Goal: Task Accomplishment & Management: Manage account settings

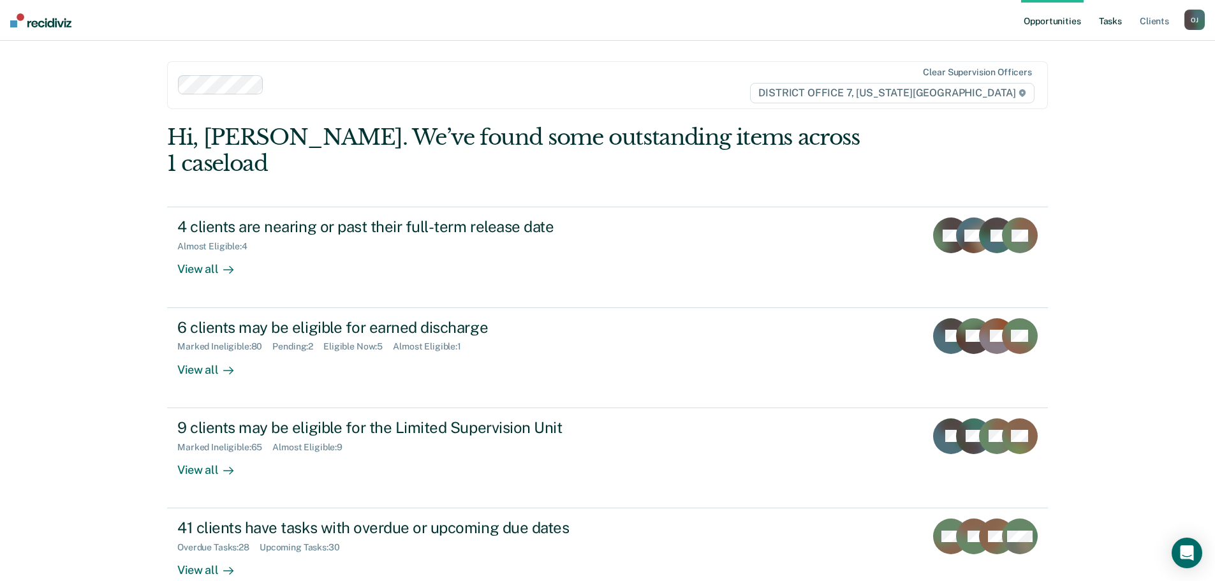
click at [1110, 22] on link "Tasks" at bounding box center [1111, 20] width 28 height 41
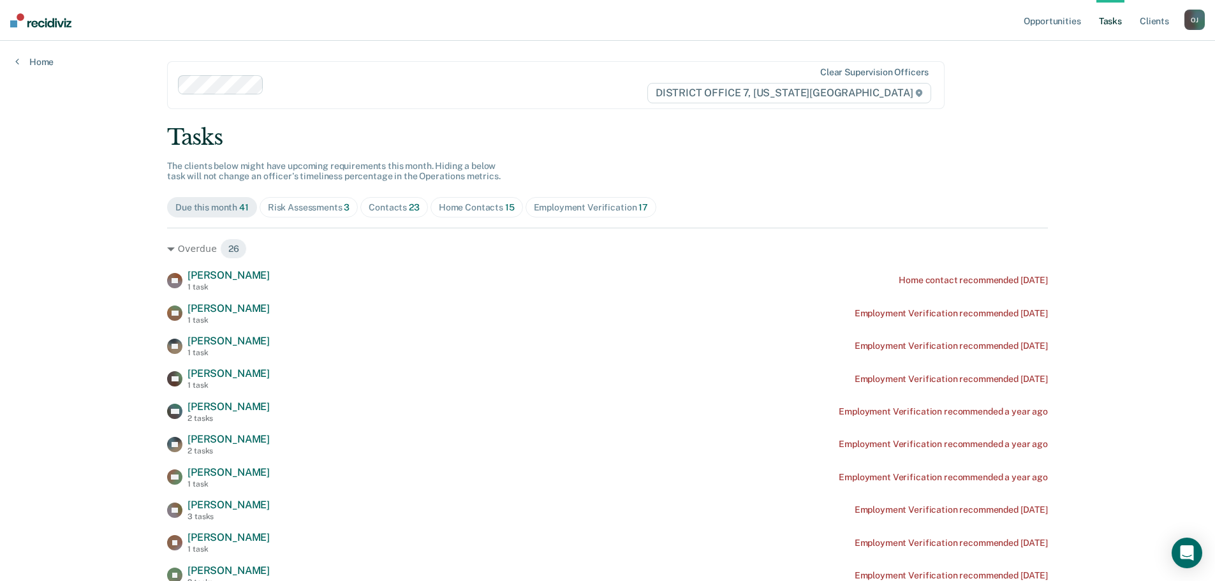
click at [409, 210] on span "23" at bounding box center [414, 207] width 11 height 10
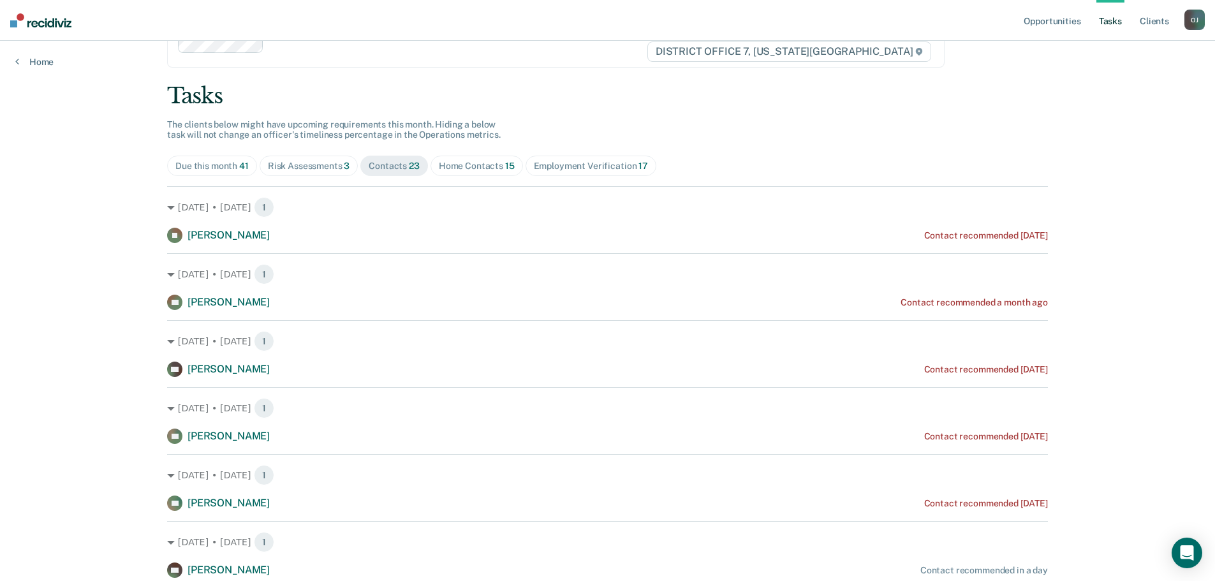
scroll to position [64, 0]
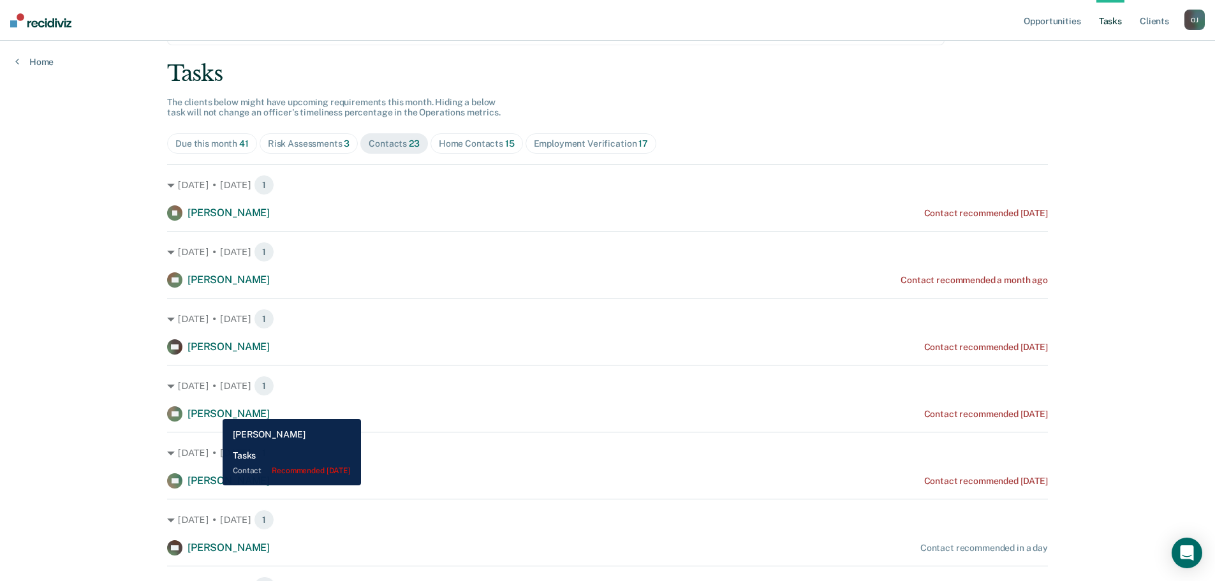
click at [217, 413] on span "[PERSON_NAME]" at bounding box center [229, 414] width 82 height 12
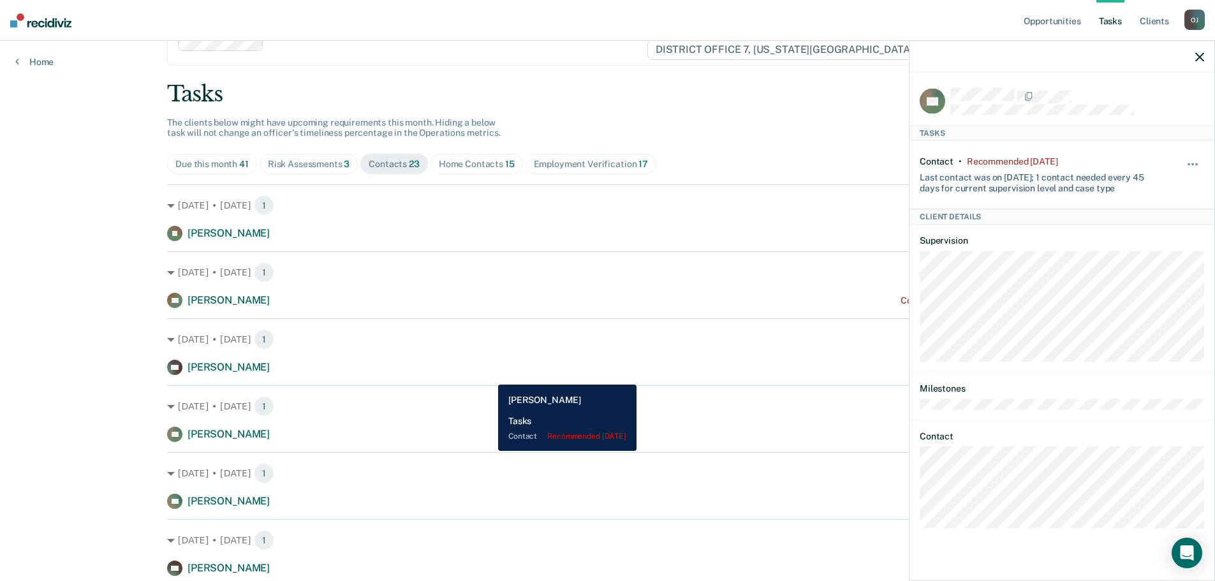
scroll to position [0, 0]
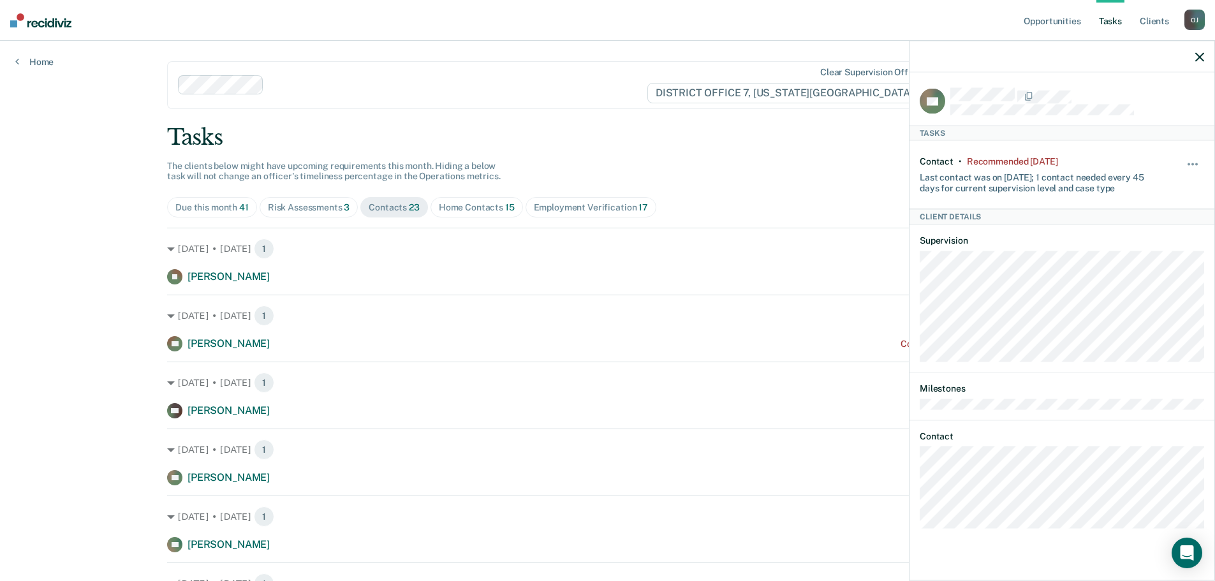
click at [468, 211] on div "Home Contacts 15" at bounding box center [477, 207] width 76 height 11
click at [400, 212] on div "Contacts 23" at bounding box center [394, 207] width 51 height 11
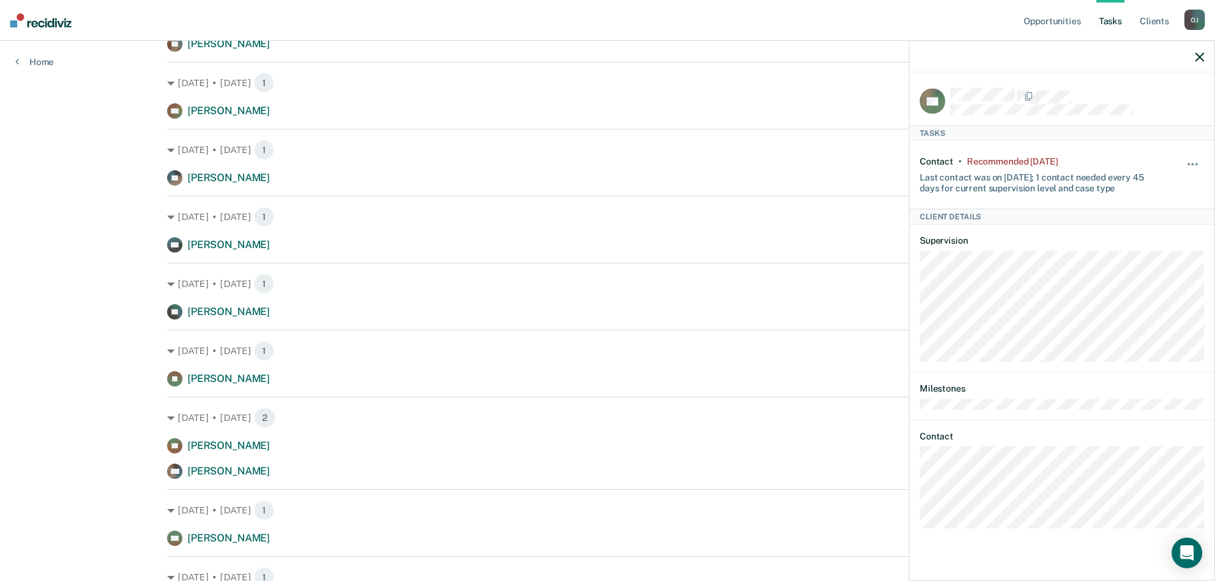
scroll to position [829, 0]
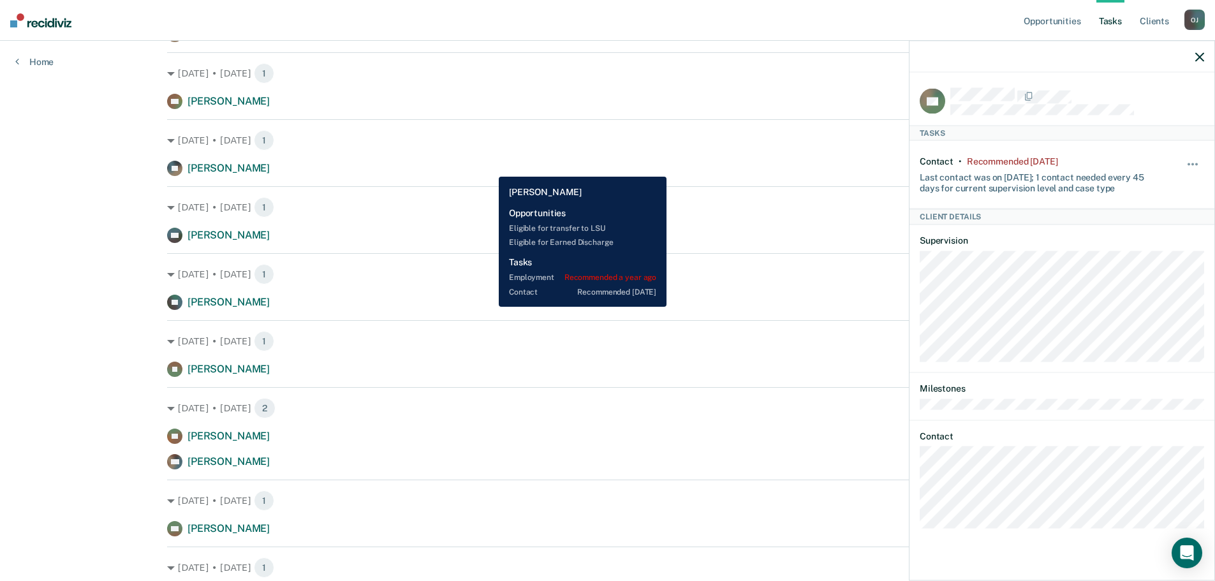
click at [489, 167] on div "AT [PERSON_NAME] Contact recommended [DATE]" at bounding box center [607, 168] width 881 height 15
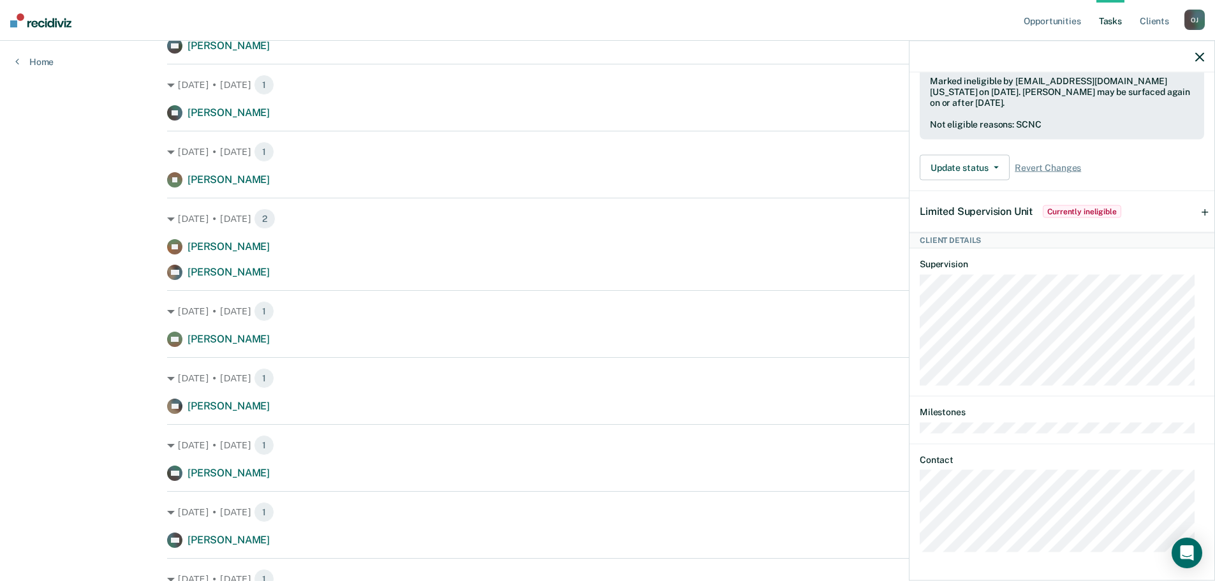
scroll to position [1021, 0]
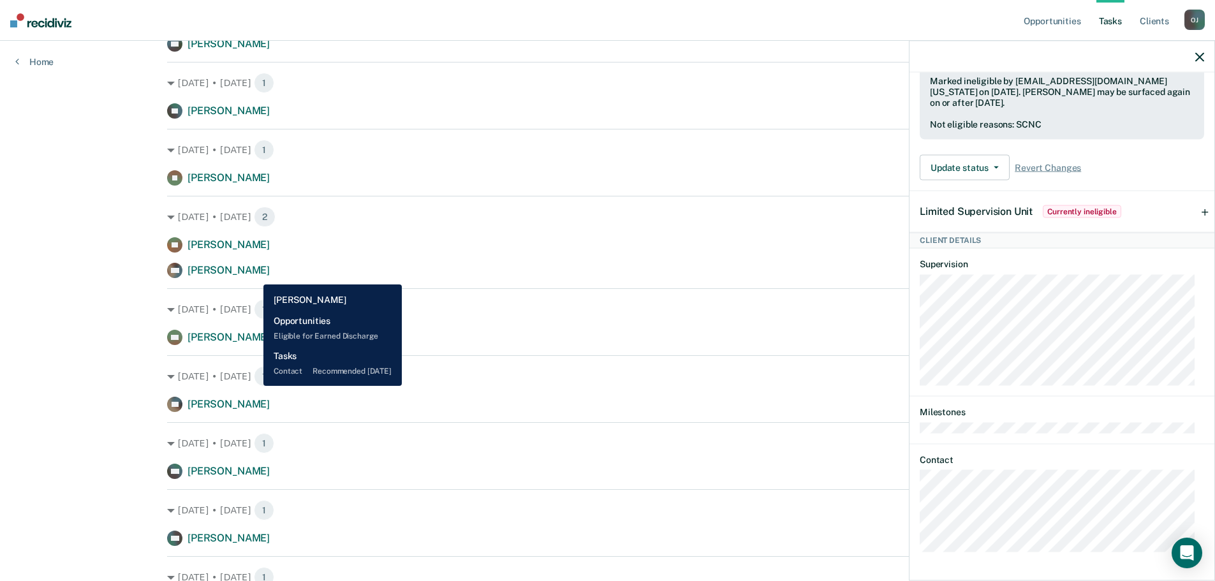
click at [254, 275] on div "TW [PERSON_NAME] Contact recommended [DATE]" at bounding box center [607, 270] width 881 height 15
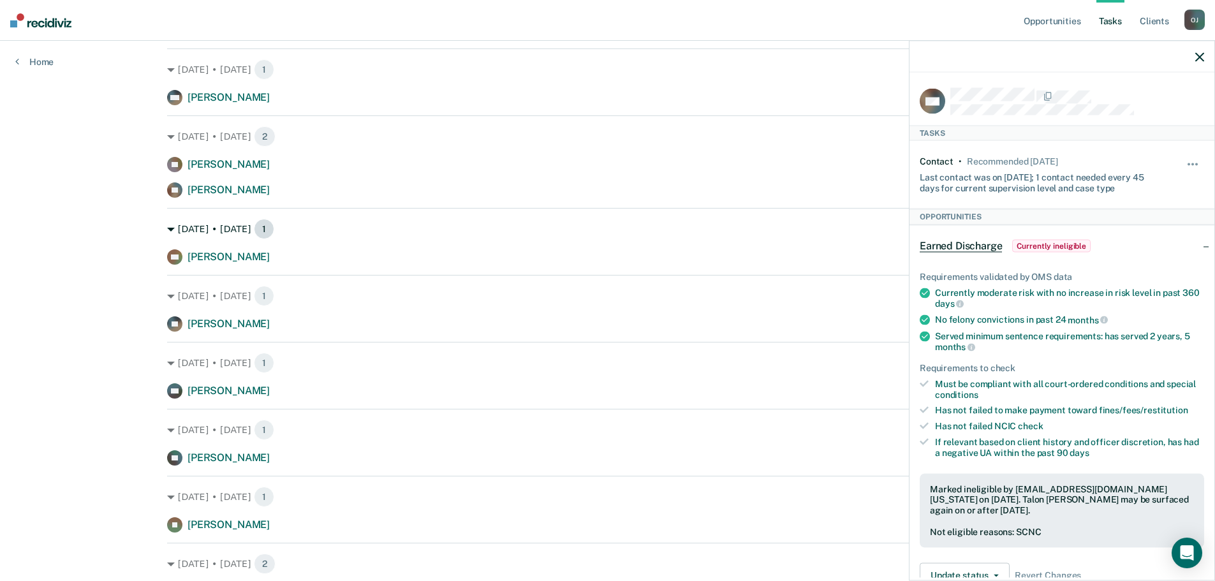
scroll to position [593, 0]
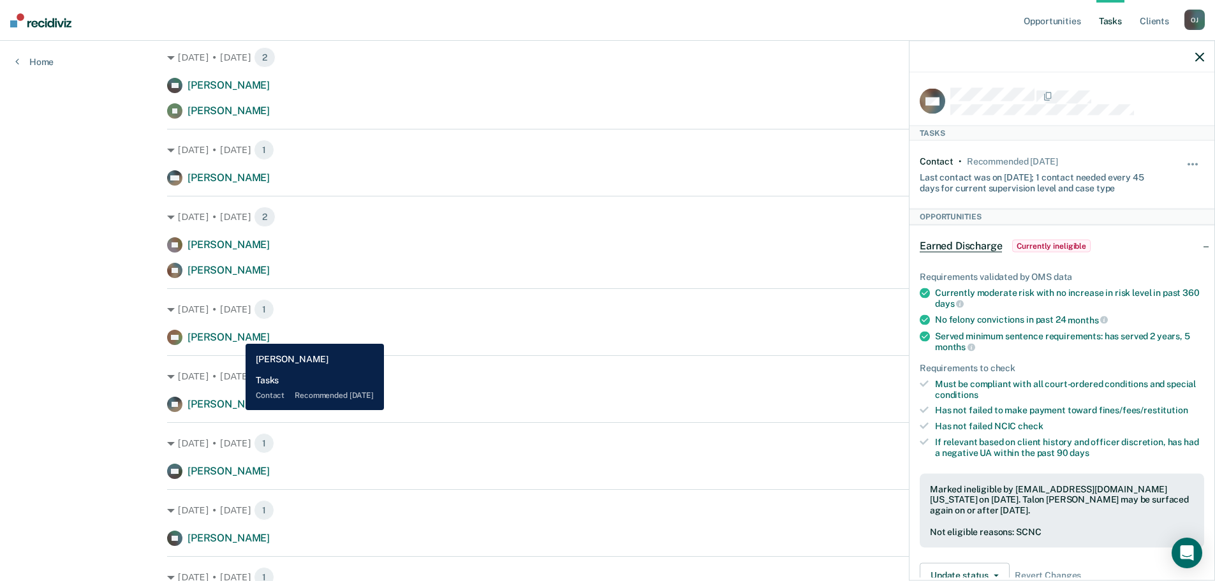
click at [236, 334] on span "[PERSON_NAME]" at bounding box center [229, 337] width 82 height 12
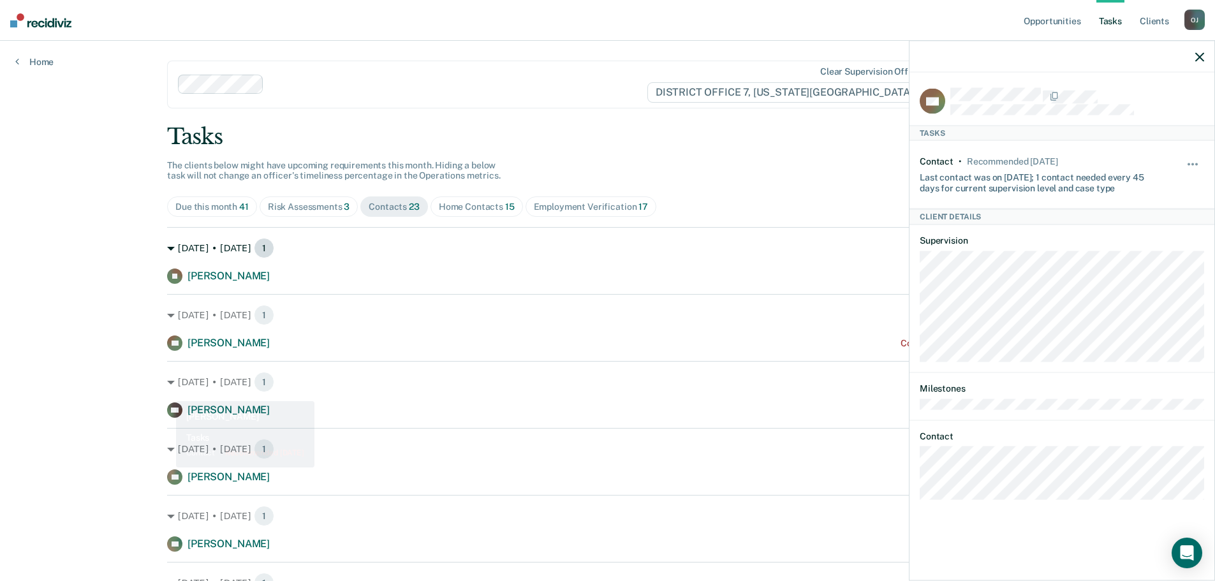
scroll to position [0, 0]
click at [482, 204] on div "Home Contacts 15" at bounding box center [477, 207] width 76 height 11
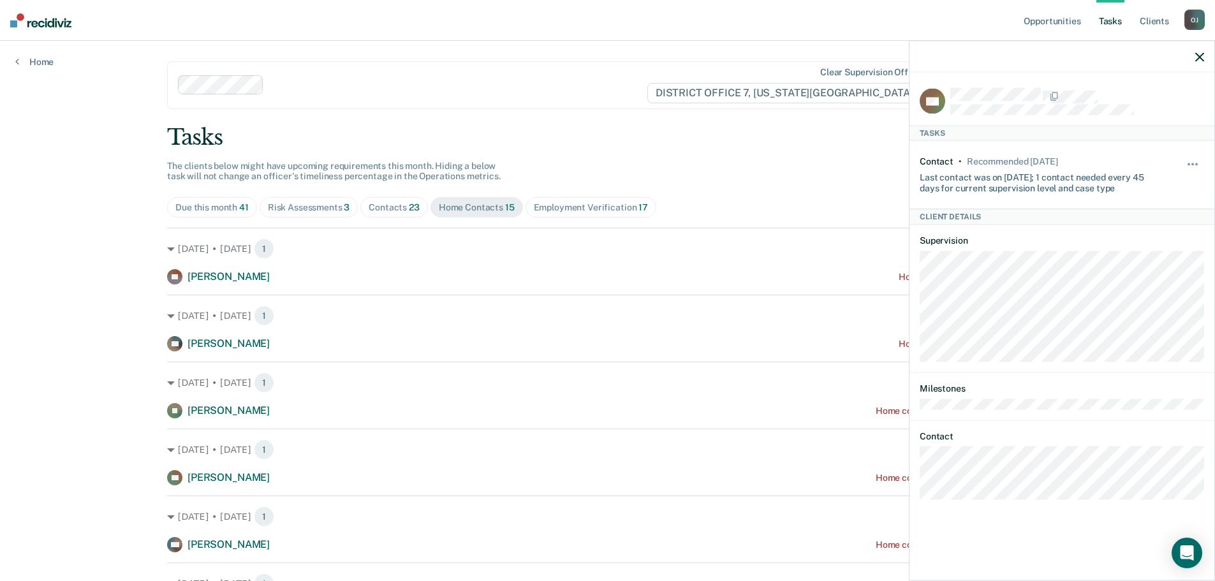
click at [1196, 59] on icon "button" at bounding box center [1200, 56] width 9 height 9
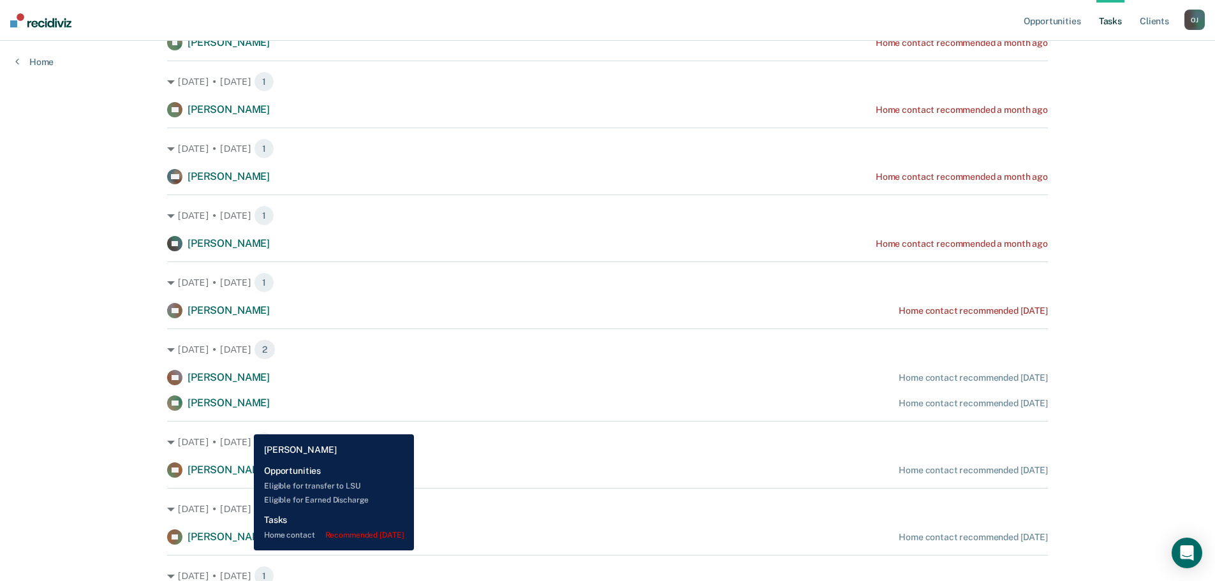
scroll to position [383, 0]
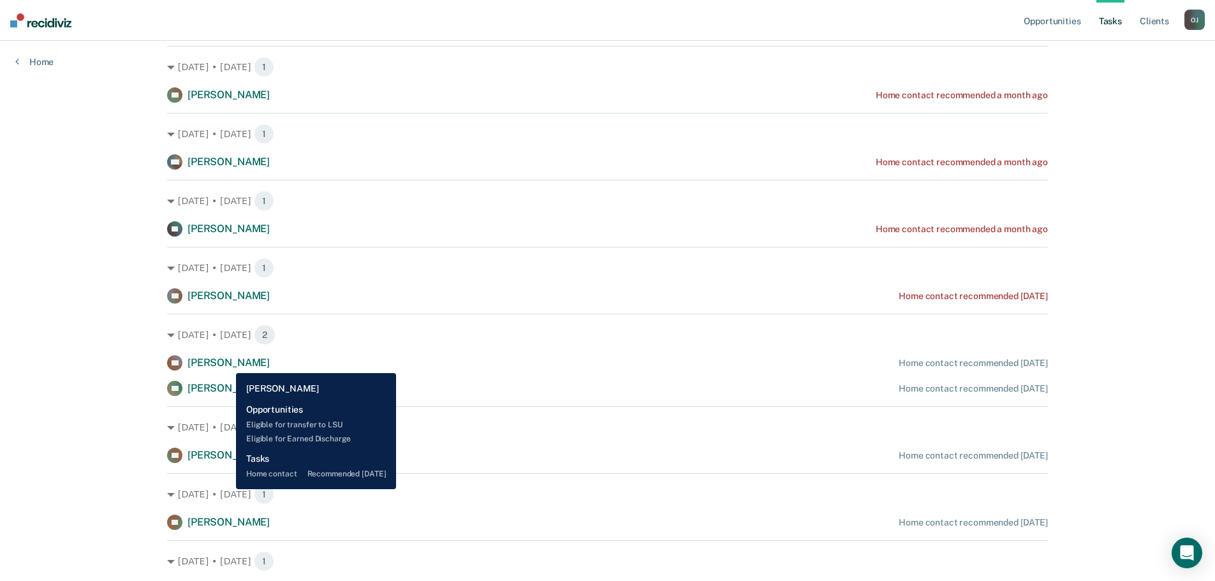
click at [226, 364] on span "[PERSON_NAME]" at bounding box center [229, 363] width 82 height 12
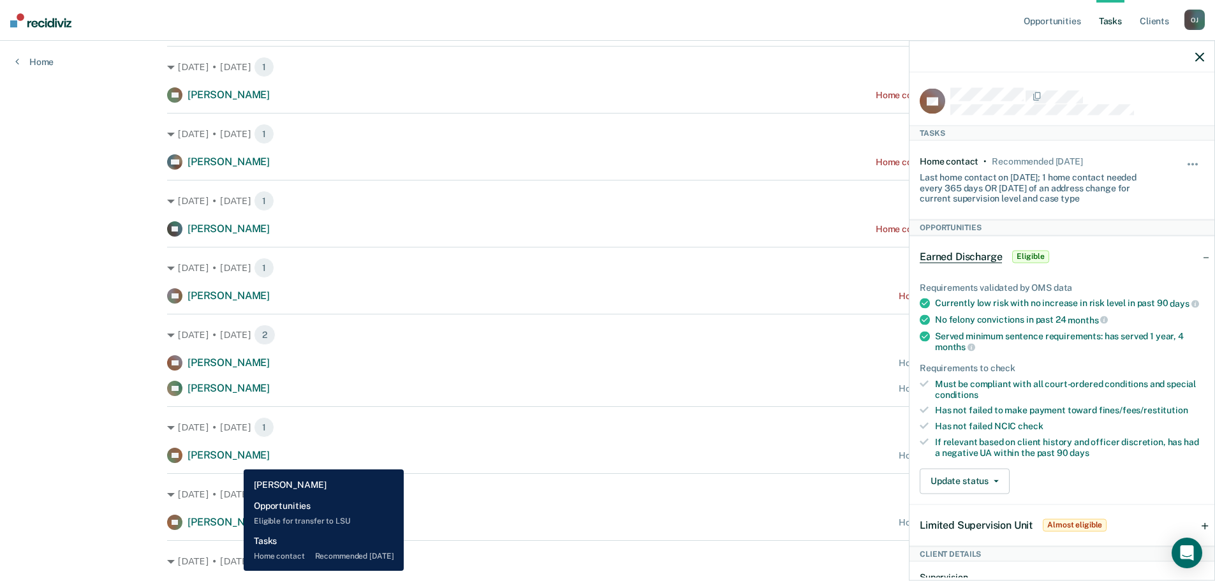
click at [234, 460] on span "[PERSON_NAME]" at bounding box center [229, 455] width 82 height 12
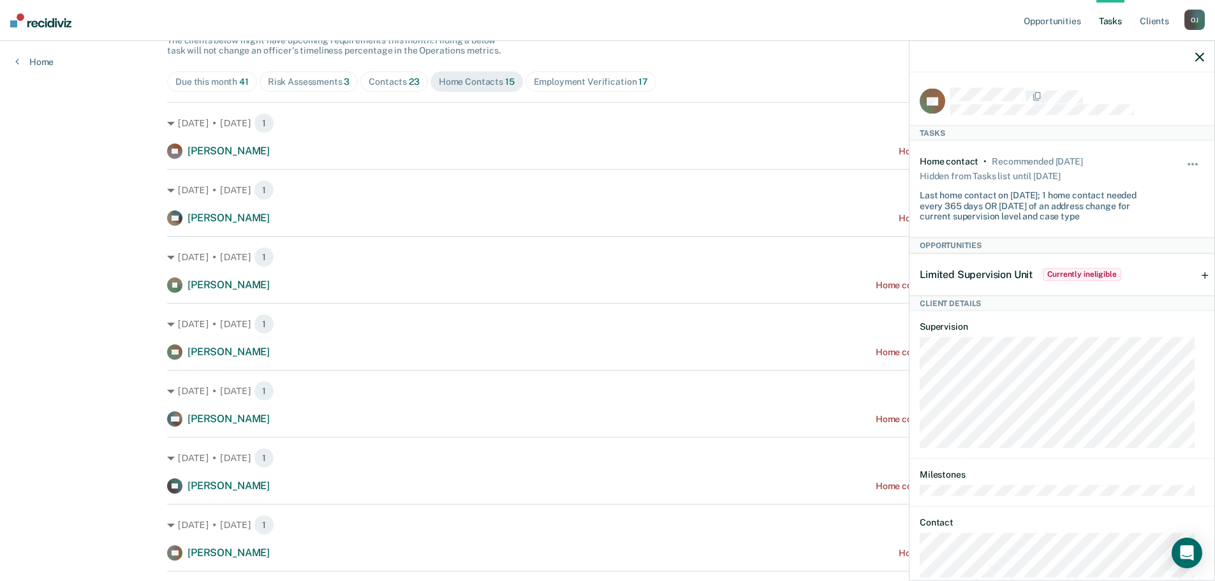
scroll to position [128, 0]
